Goal: Transaction & Acquisition: Purchase product/service

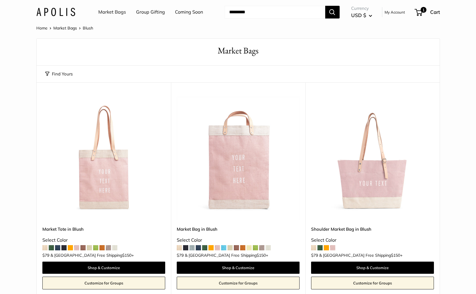
click at [121, 15] on link "Market Bags" at bounding box center [112, 12] width 28 height 9
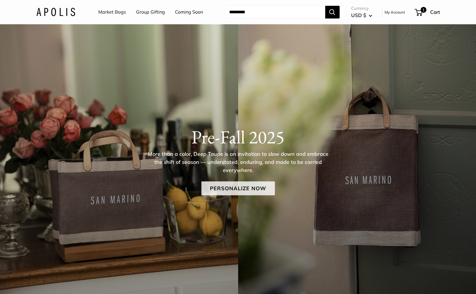
click at [240, 188] on link "Personalize Now" at bounding box center [238, 188] width 74 height 14
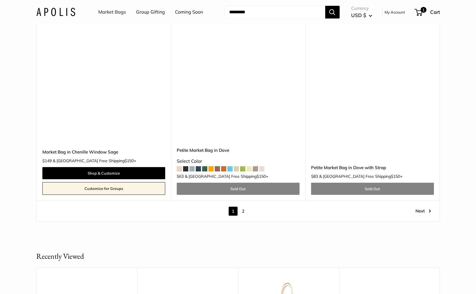
scroll to position [3313, 0]
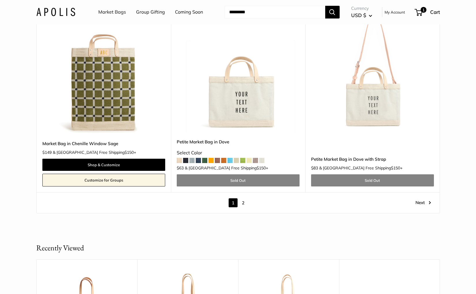
click at [243, 198] on link "2" at bounding box center [243, 202] width 9 height 9
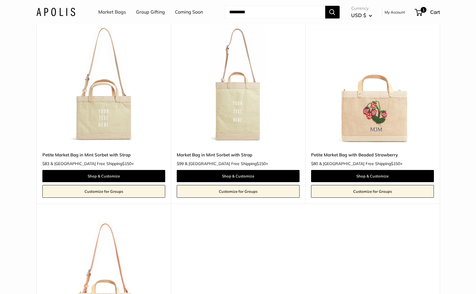
scroll to position [948, 0]
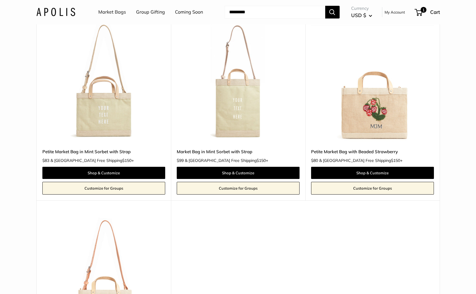
click at [0, 0] on img at bounding box center [0, 0] width 0 height 0
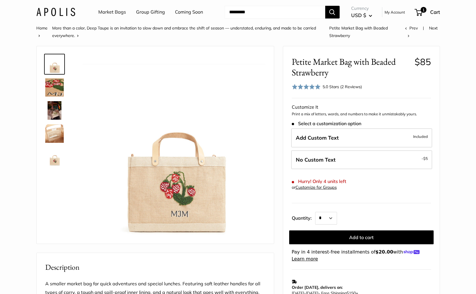
click at [120, 12] on link "Market Bags" at bounding box center [112, 12] width 28 height 9
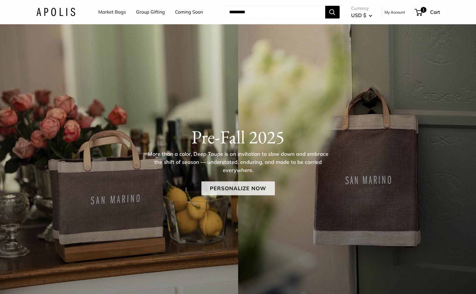
click at [247, 190] on link "Personalize Now" at bounding box center [238, 188] width 74 height 14
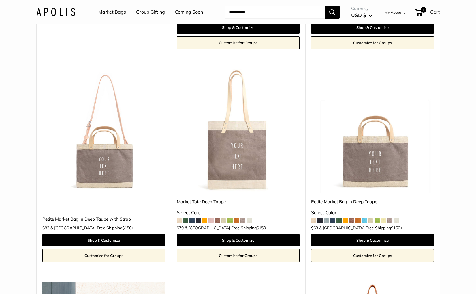
scroll to position [244, 0]
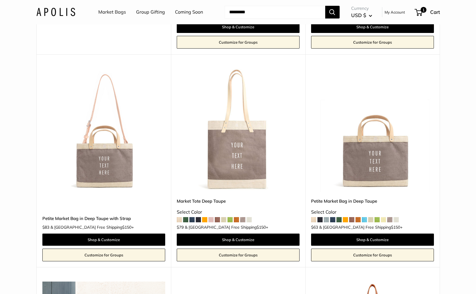
click at [0, 0] on img at bounding box center [0, 0] width 0 height 0
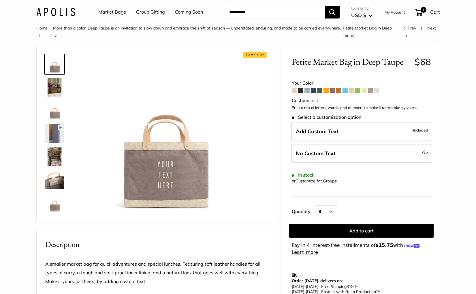
click at [378, 89] on span at bounding box center [377, 90] width 5 height 5
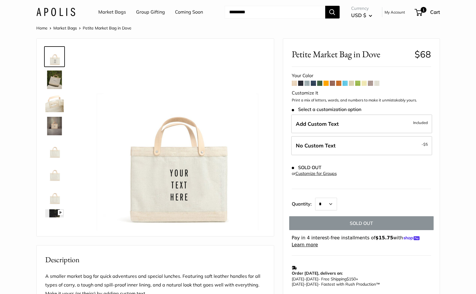
click at [371, 82] on span at bounding box center [370, 83] width 5 height 5
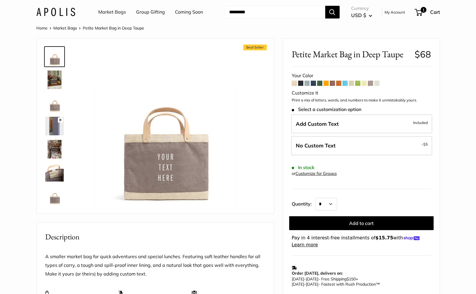
click at [365, 83] on span at bounding box center [364, 83] width 5 height 5
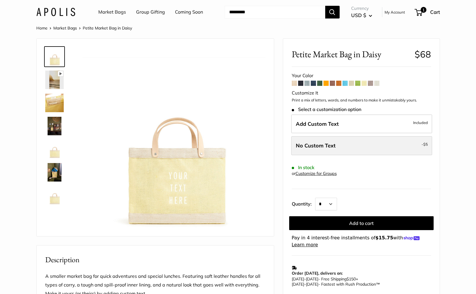
click at [343, 142] on label "No Custom Text - $5" at bounding box center [361, 145] width 141 height 19
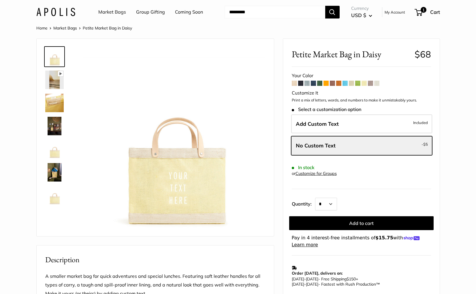
click at [358, 84] on span at bounding box center [358, 83] width 5 height 5
click at [113, 13] on link "Market Bags" at bounding box center [112, 12] width 28 height 9
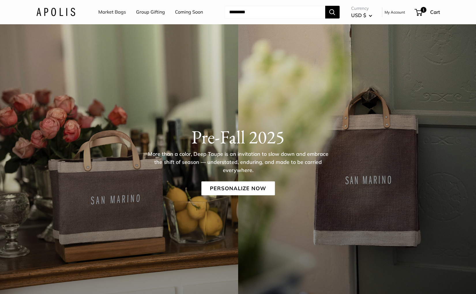
click at [193, 12] on link "Coming Soon" at bounding box center [189, 12] width 28 height 9
click at [229, 187] on link "Personalize Now" at bounding box center [238, 188] width 74 height 14
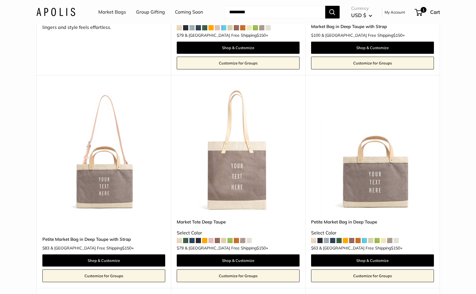
scroll to position [224, 0]
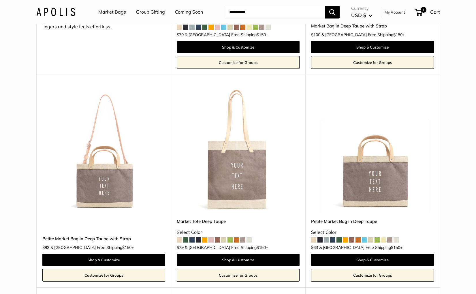
click at [0, 0] on img at bounding box center [0, 0] width 0 height 0
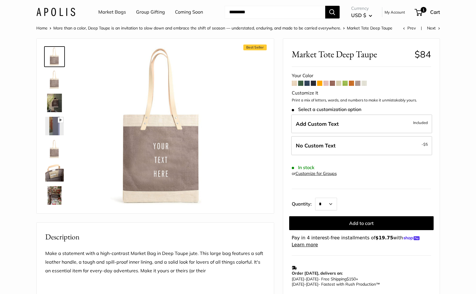
click at [333, 83] on span at bounding box center [332, 83] width 5 height 5
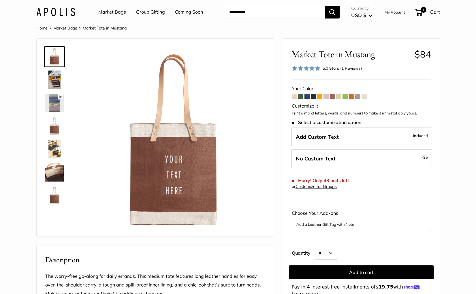
click at [339, 96] on span at bounding box center [339, 96] width 5 height 5
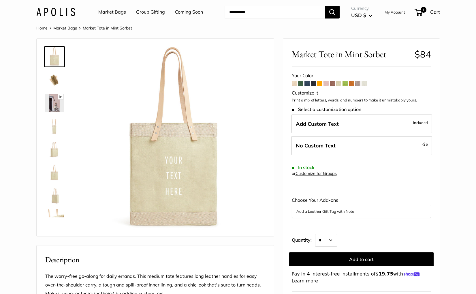
click at [117, 14] on link "Market Bags" at bounding box center [112, 12] width 28 height 9
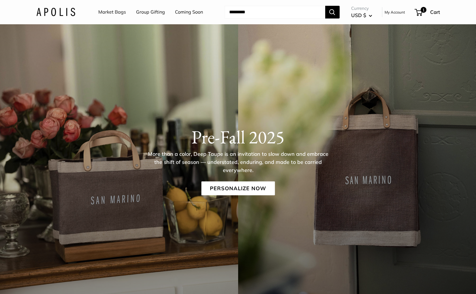
click at [68, 9] on img at bounding box center [55, 12] width 39 height 8
